Goal: Find specific page/section: Find specific page/section

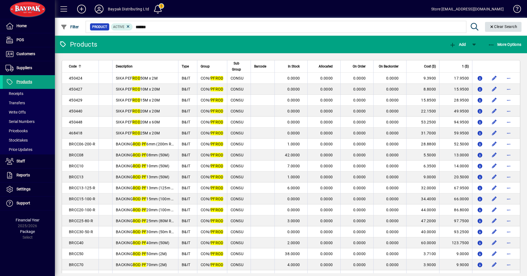
type input "******"
click at [504, 29] on span "Clear" at bounding box center [503, 26] width 37 height 13
